Goal: Information Seeking & Learning: Learn about a topic

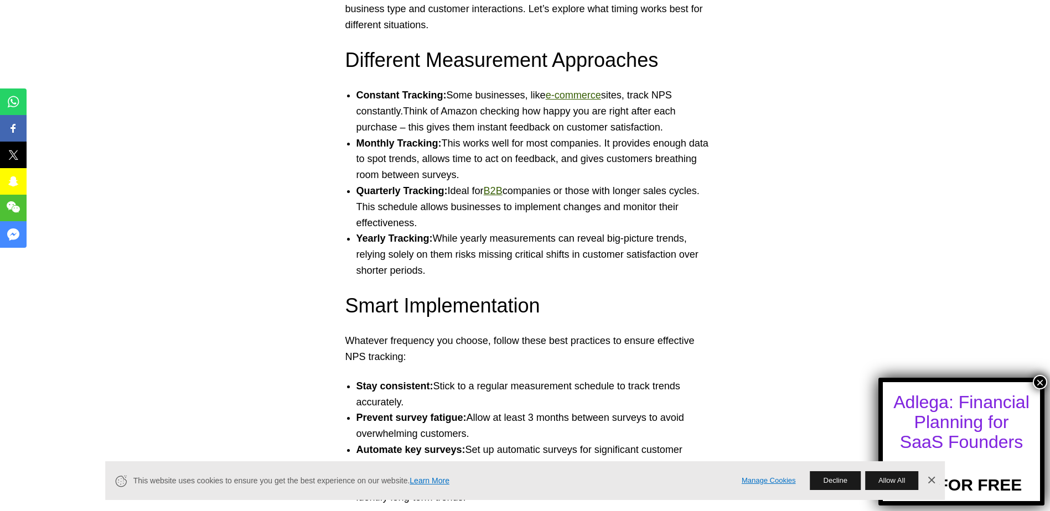
scroll to position [5479, 0]
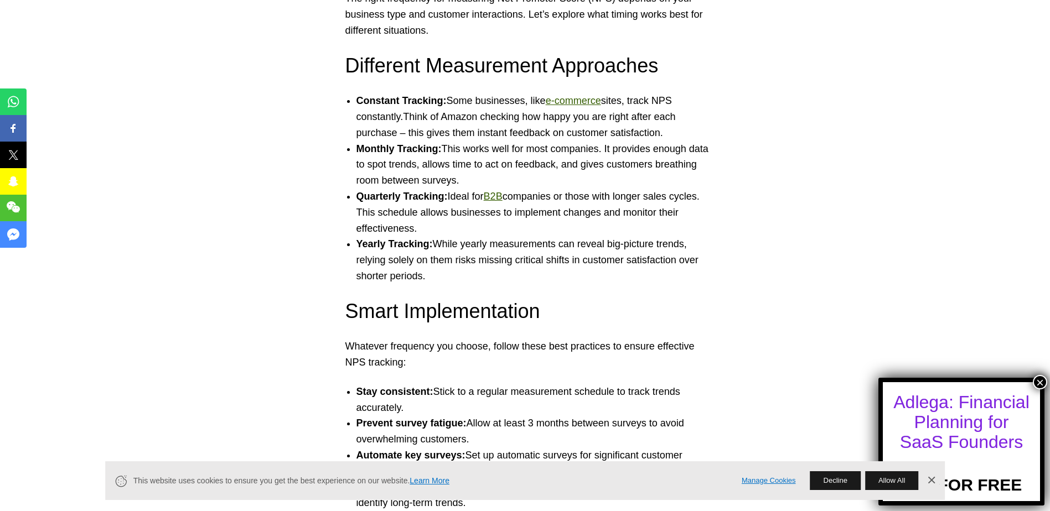
drag, startPoint x: 361, startPoint y: 212, endPoint x: 561, endPoint y: 230, distance: 200.0
click at [561, 230] on li "Quarterly Tracking: Ideal for B2B companies or those with longer sales cycles. …" at bounding box center [536, 213] width 360 height 48
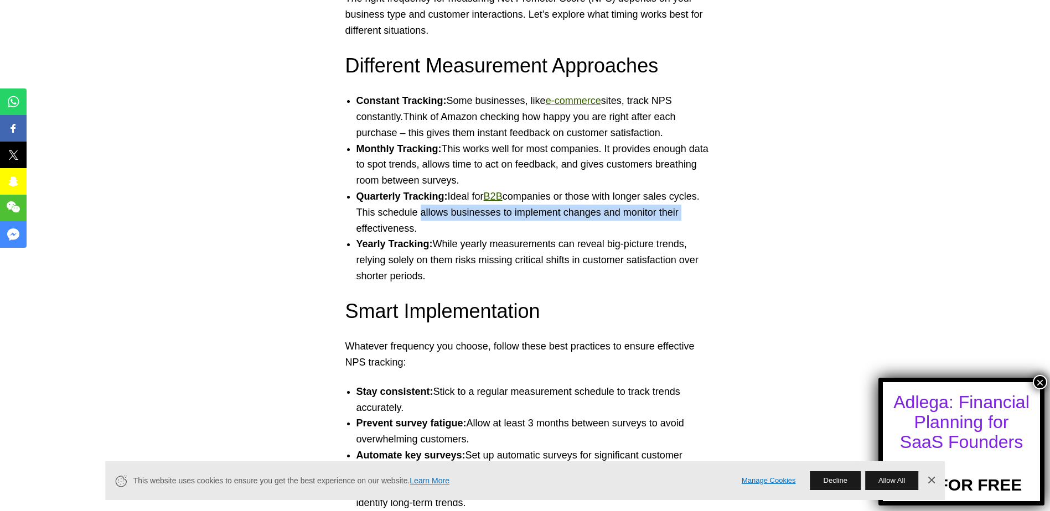
drag, startPoint x: 416, startPoint y: 214, endPoint x: 686, endPoint y: 215, distance: 270.1
click at [686, 215] on li "Quarterly Tracking: Ideal for B2B companies or those with longer sales cycles. …" at bounding box center [536, 213] width 360 height 48
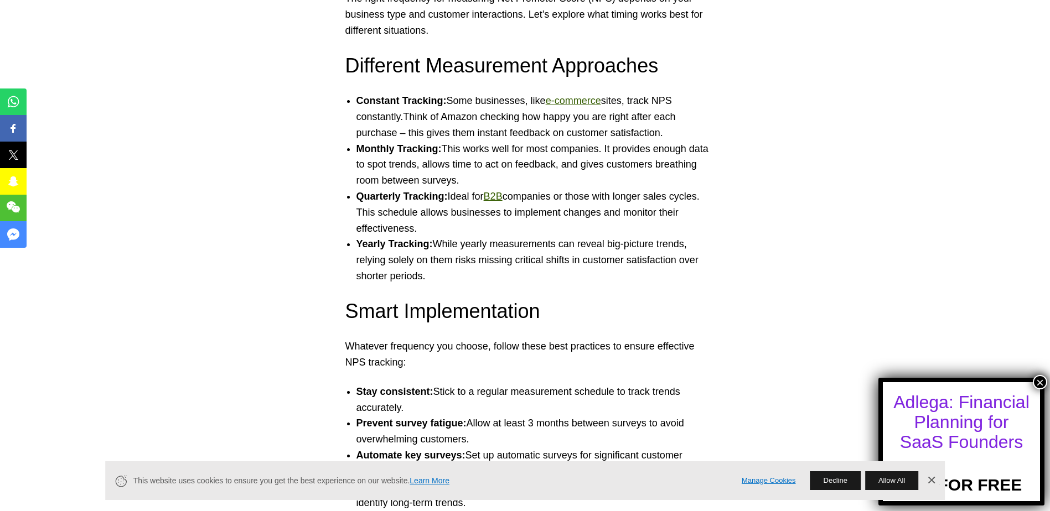
drag, startPoint x: 686, startPoint y: 215, endPoint x: 668, endPoint y: 239, distance: 29.6
click at [681, 236] on li "Quarterly Tracking: Ideal for B2B companies or those with longer sales cycles. …" at bounding box center [536, 213] width 360 height 48
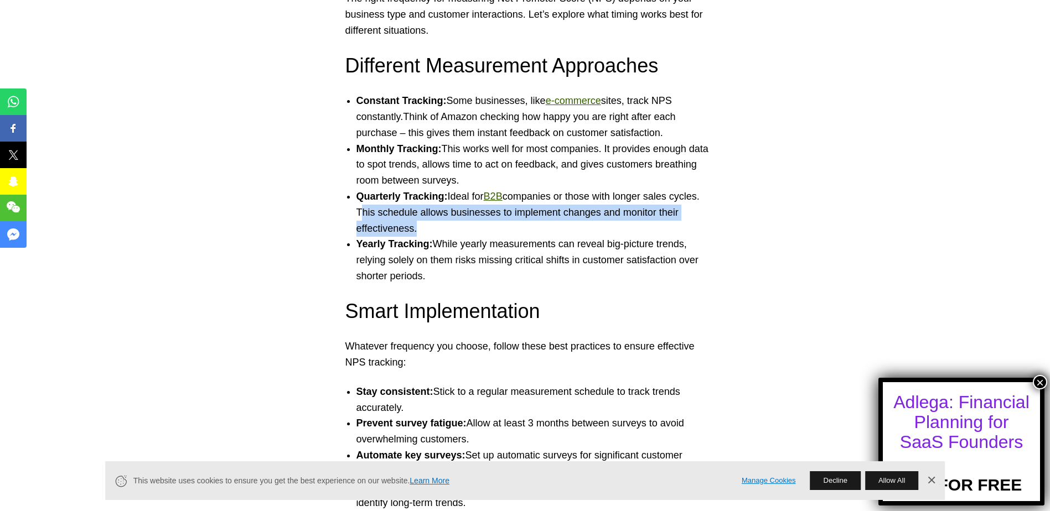
drag, startPoint x: 413, startPoint y: 232, endPoint x: 352, endPoint y: 209, distance: 65.2
click at [352, 209] on ul "Constant Tracking: Some businesses, like e-commerce sites, track NPS constantly…" at bounding box center [525, 188] width 382 height 191
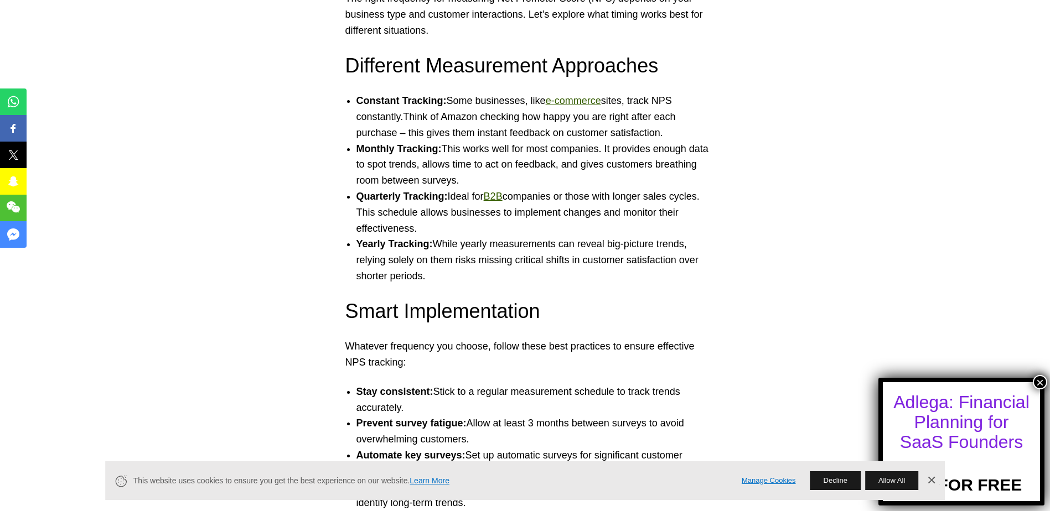
drag, startPoint x: 352, startPoint y: 209, endPoint x: 508, endPoint y: 257, distance: 163.5
click at [511, 257] on li "Yearly Tracking: While yearly measurements can reveal big-picture trends, relyi…" at bounding box center [536, 260] width 360 height 48
drag, startPoint x: 379, startPoint y: 266, endPoint x: 546, endPoint y: 272, distance: 167.3
click at [546, 272] on li "Yearly Tracking: While yearly measurements can reveal big-picture trends, relyi…" at bounding box center [536, 260] width 360 height 48
drag, startPoint x: 546, startPoint y: 272, endPoint x: 579, endPoint y: 286, distance: 36.0
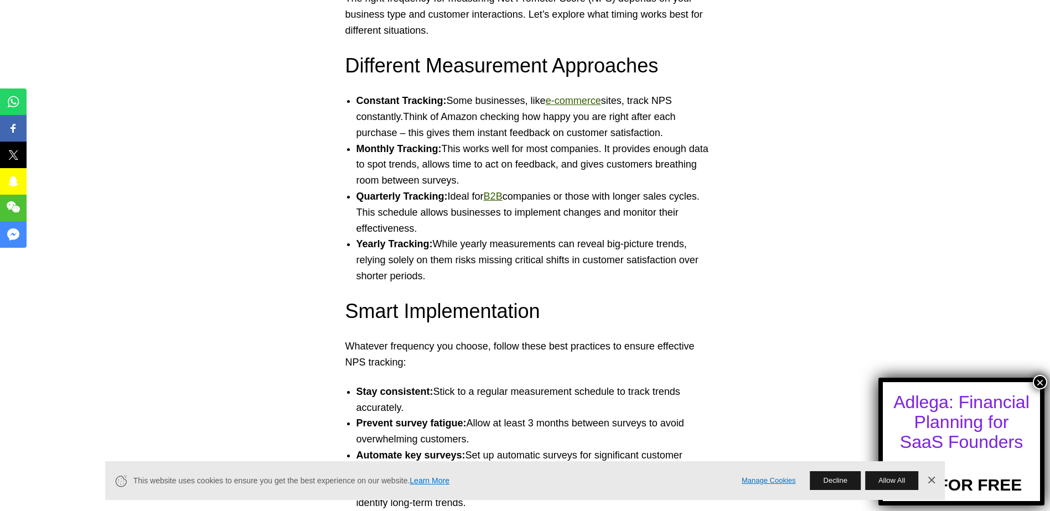
click at [579, 284] on li "Yearly Tracking: While yearly measurements can reveal big-picture trends, relyi…" at bounding box center [536, 260] width 360 height 48
